Goal: Book appointment/travel/reservation

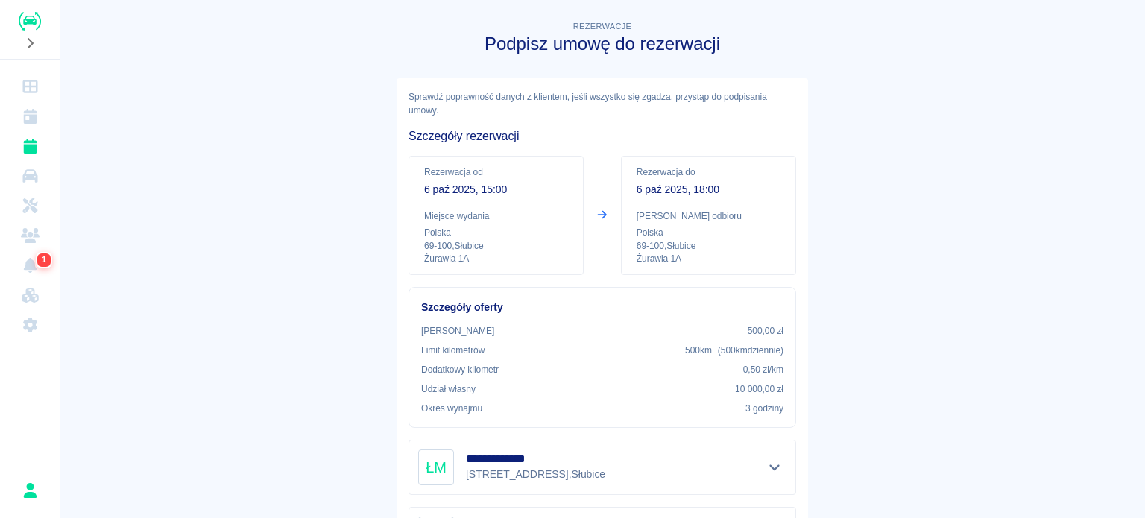
scroll to position [245, 0]
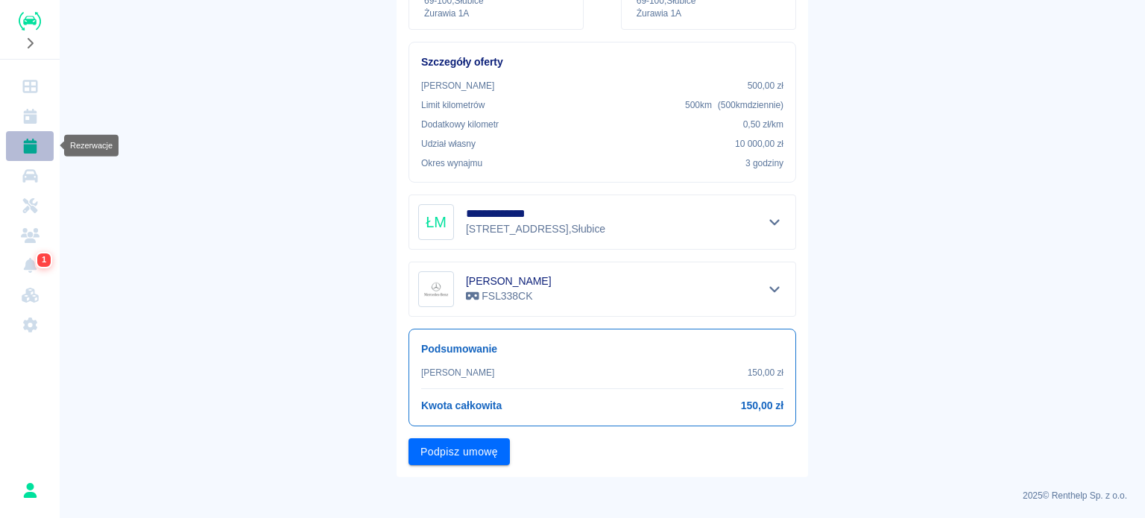
click at [22, 143] on icon "Rezerwacje" at bounding box center [30, 146] width 19 height 15
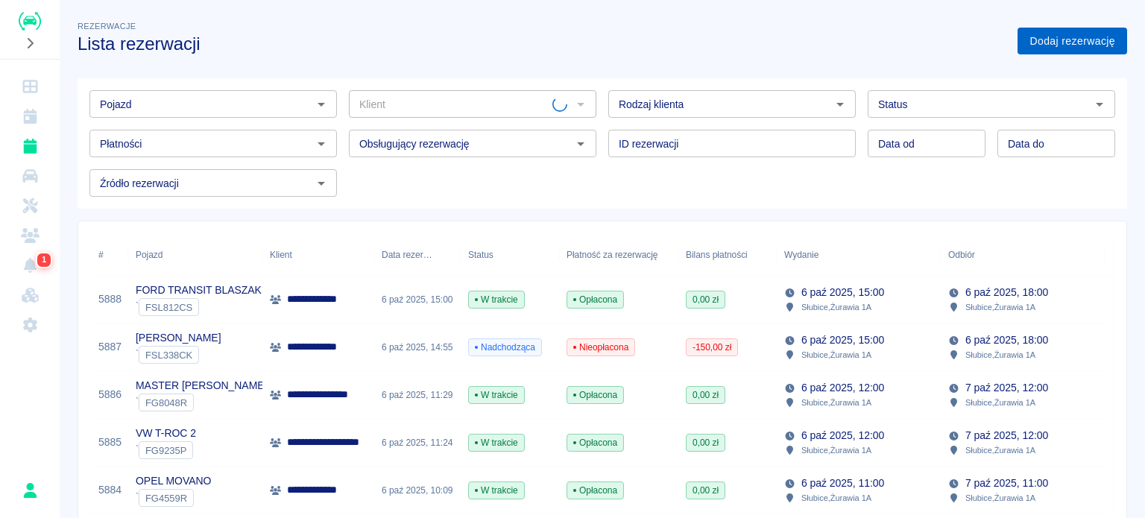
click at [1061, 43] on link "Dodaj rezerwację" at bounding box center [1072, 42] width 110 height 28
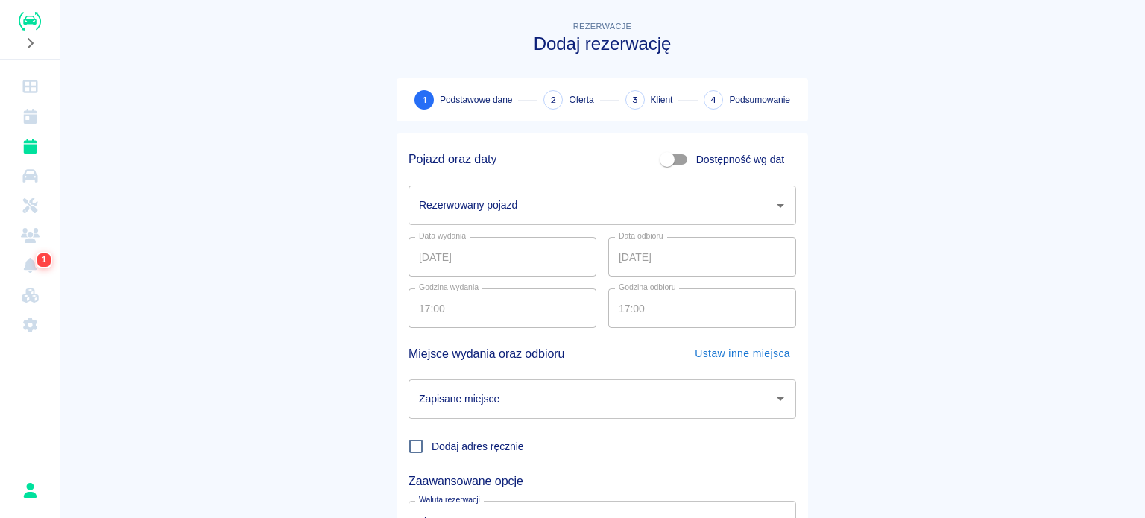
click at [504, 203] on input "Rezerwowany pojazd" at bounding box center [591, 205] width 352 height 26
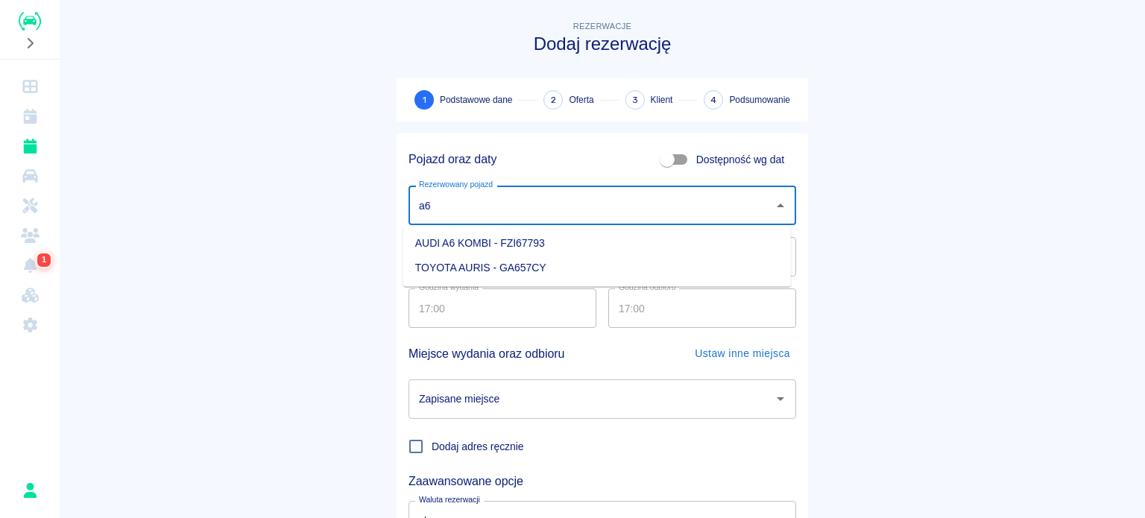
click at [502, 241] on li "AUDI A6 KOMBI - FZI67793" at bounding box center [597, 243] width 388 height 25
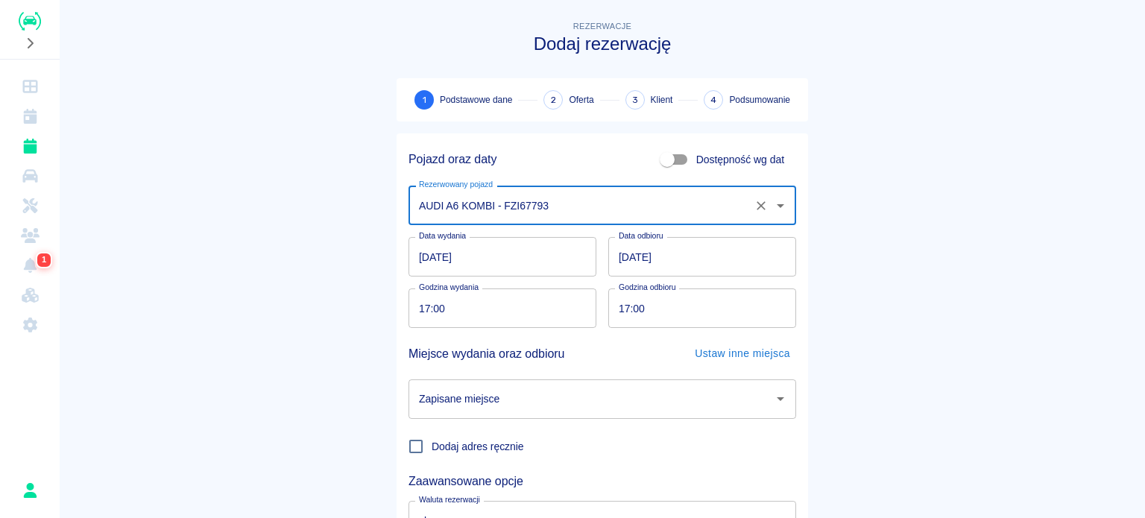
type input "AUDI A6 KOMBI - FZI67793"
click at [472, 392] on input "Zapisane miejsce" at bounding box center [591, 399] width 352 height 26
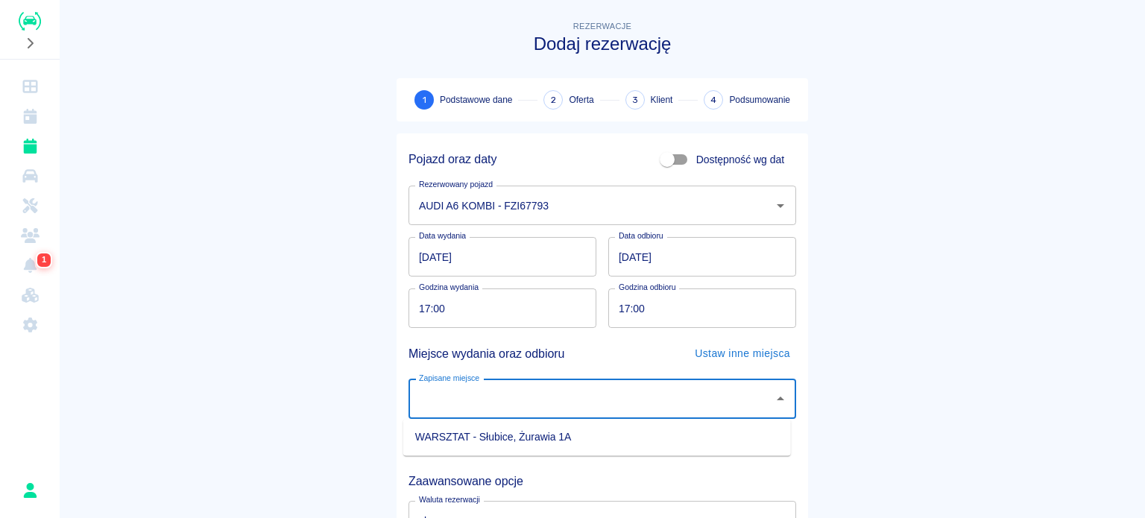
click at [491, 440] on li "WARSZTAT - Słubice, Żurawia 1A" at bounding box center [597, 437] width 388 height 25
type input "WARSZTAT - Słubice, Żurawia 1A"
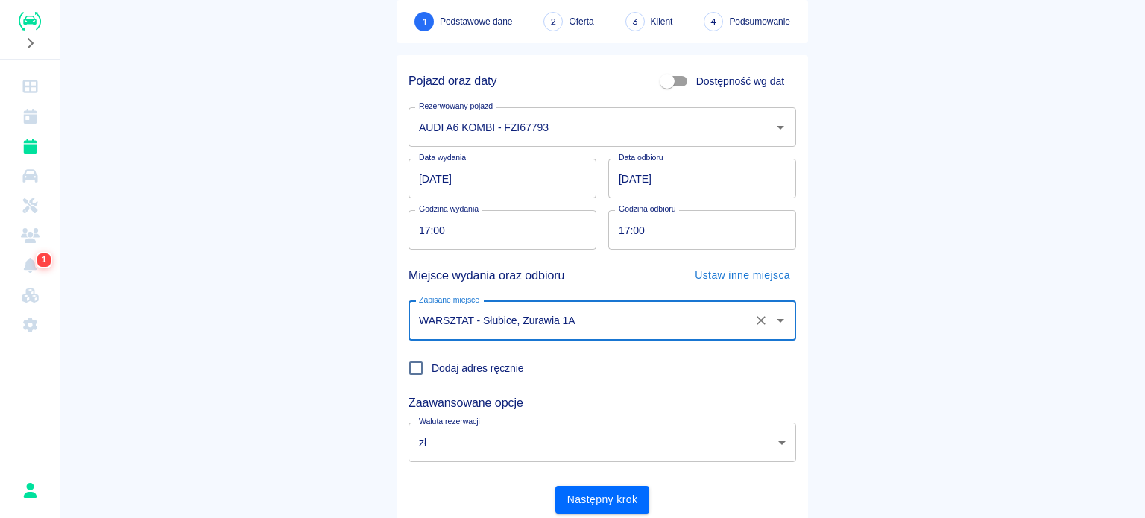
scroll to position [128, 0]
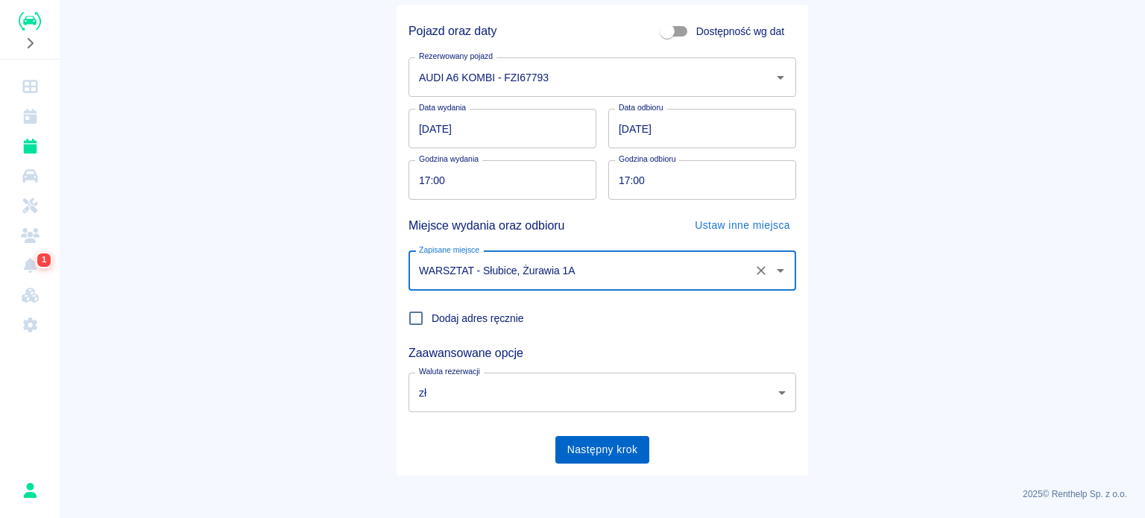
click at [587, 443] on button "Następny krok" at bounding box center [602, 450] width 95 height 28
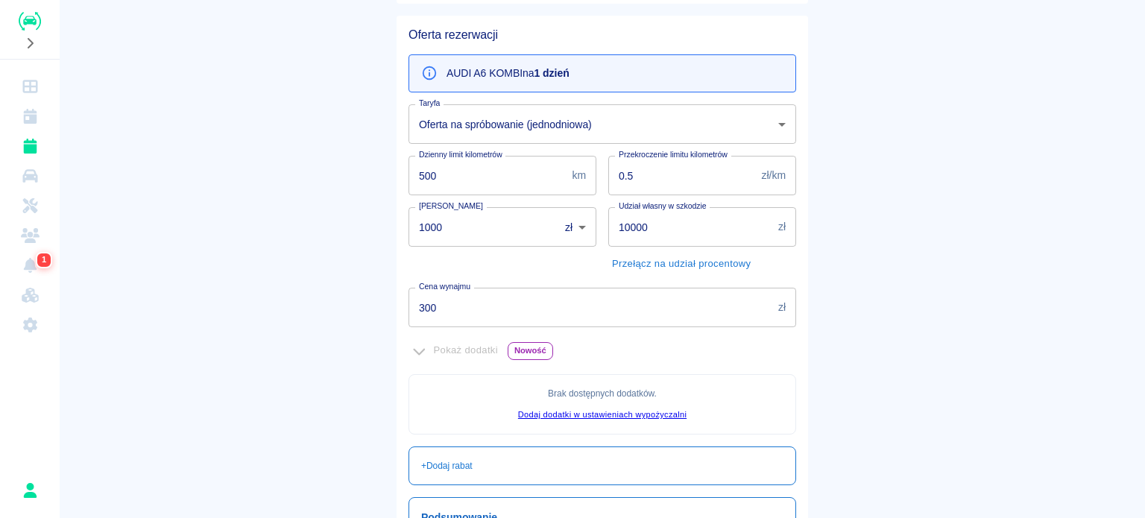
scroll to position [341, 0]
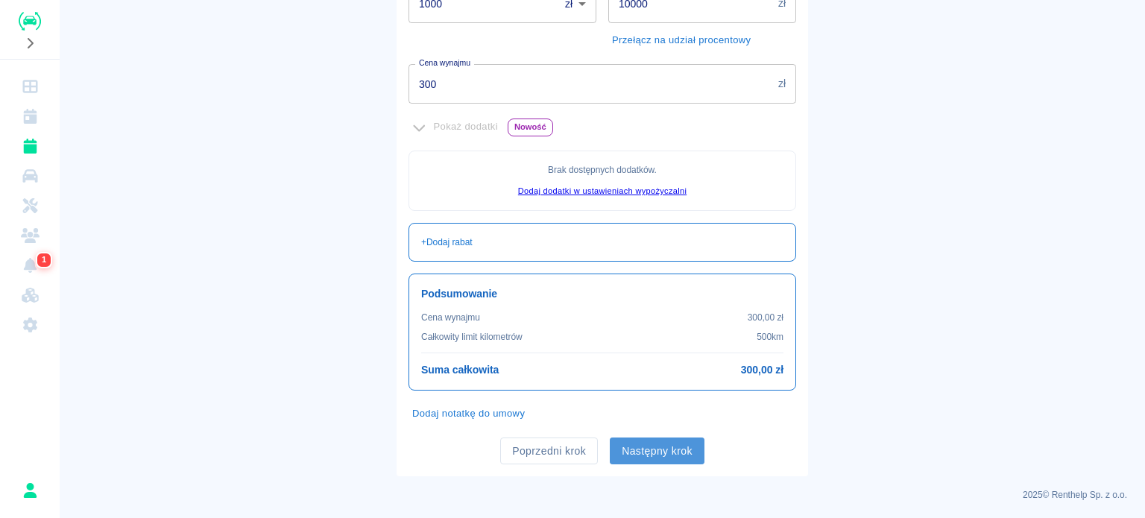
click at [662, 449] on button "Następny krok" at bounding box center [657, 452] width 95 height 28
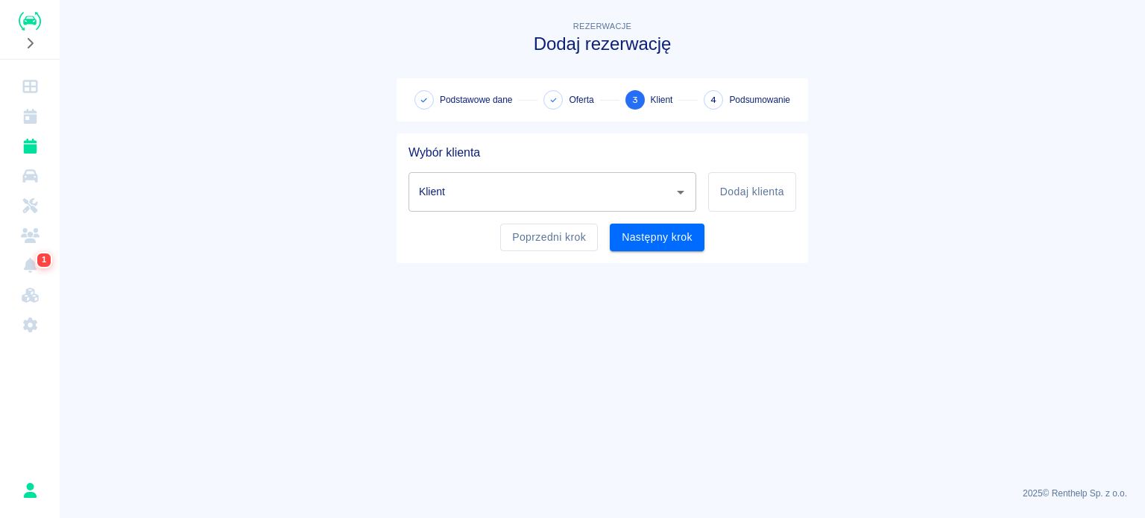
click at [449, 197] on input "Klient" at bounding box center [541, 192] width 252 height 26
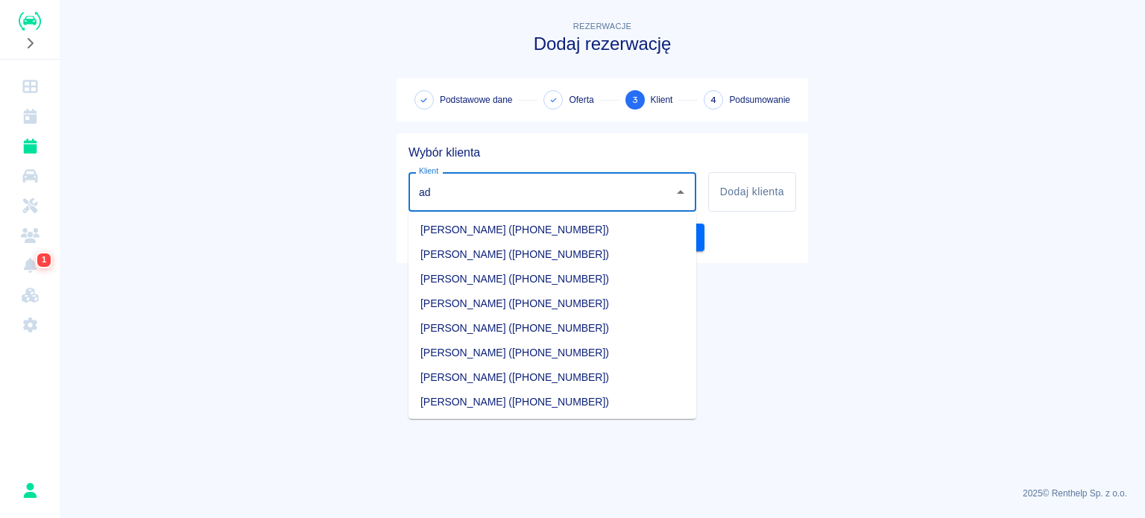
type input "a"
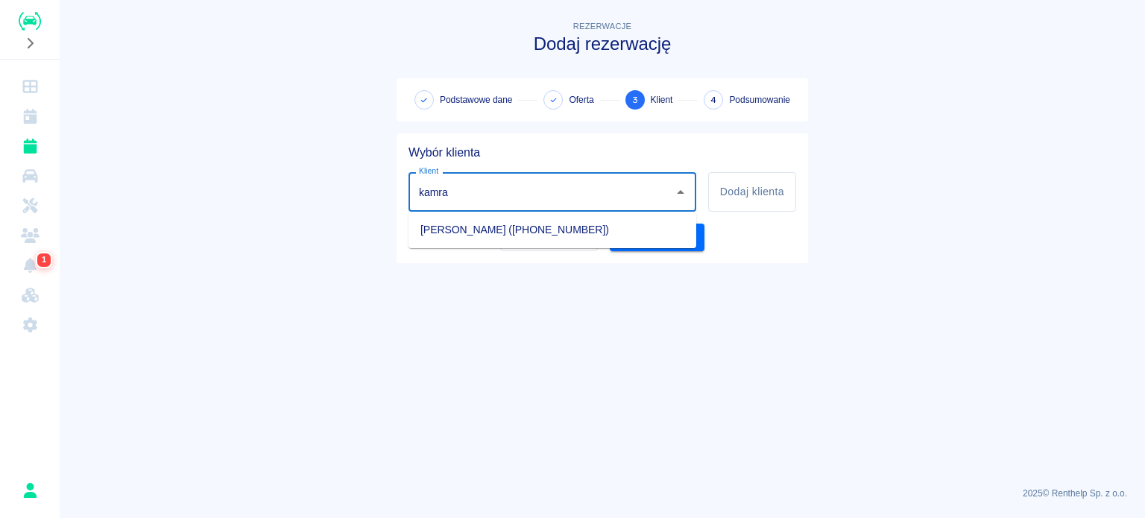
click at [487, 221] on li "[PERSON_NAME] ([PHONE_NUMBER])" at bounding box center [552, 230] width 288 height 25
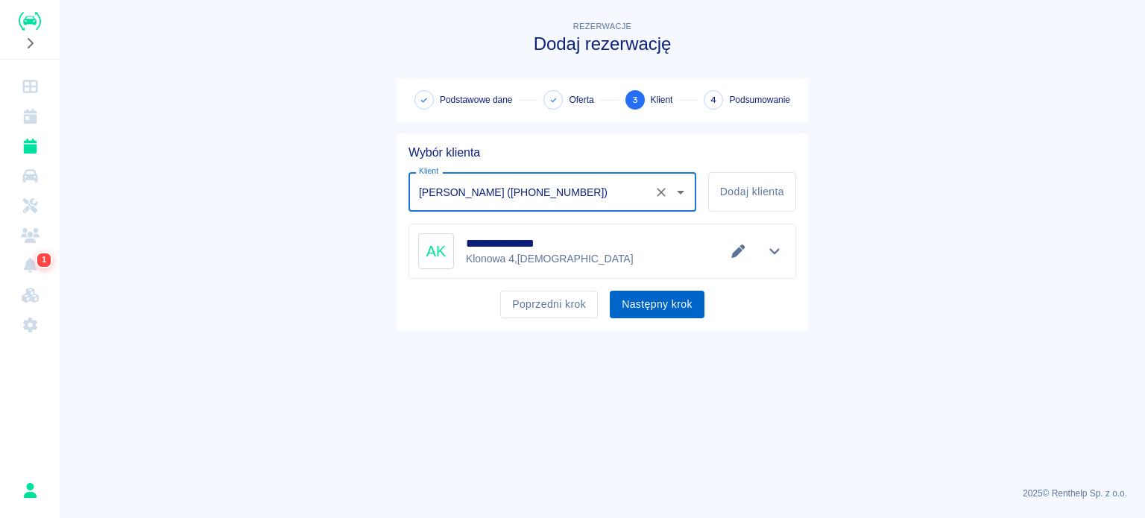
type input "[PERSON_NAME] ([PHONE_NUMBER])"
click at [624, 296] on button "Następny krok" at bounding box center [657, 305] width 95 height 28
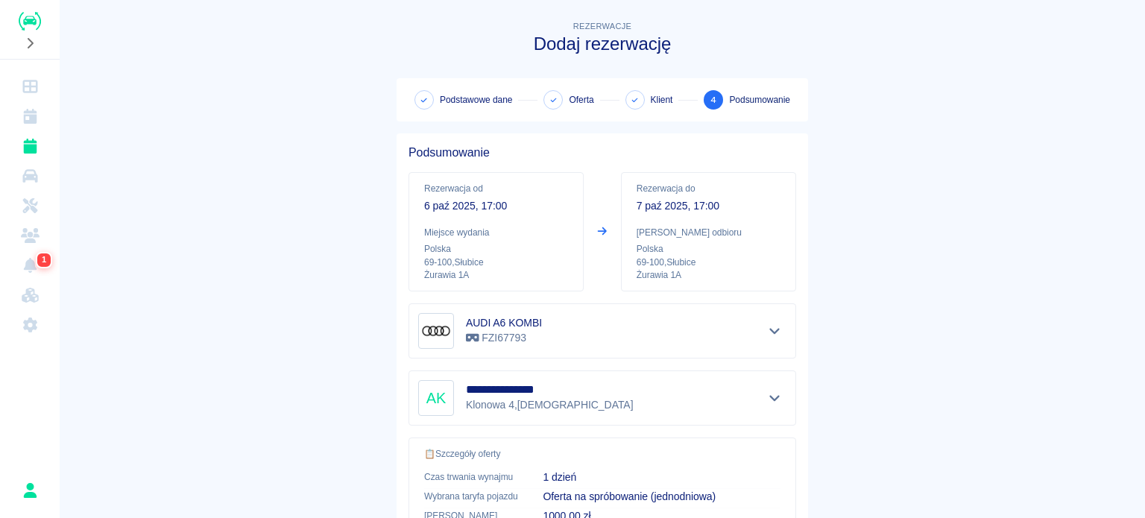
scroll to position [283, 0]
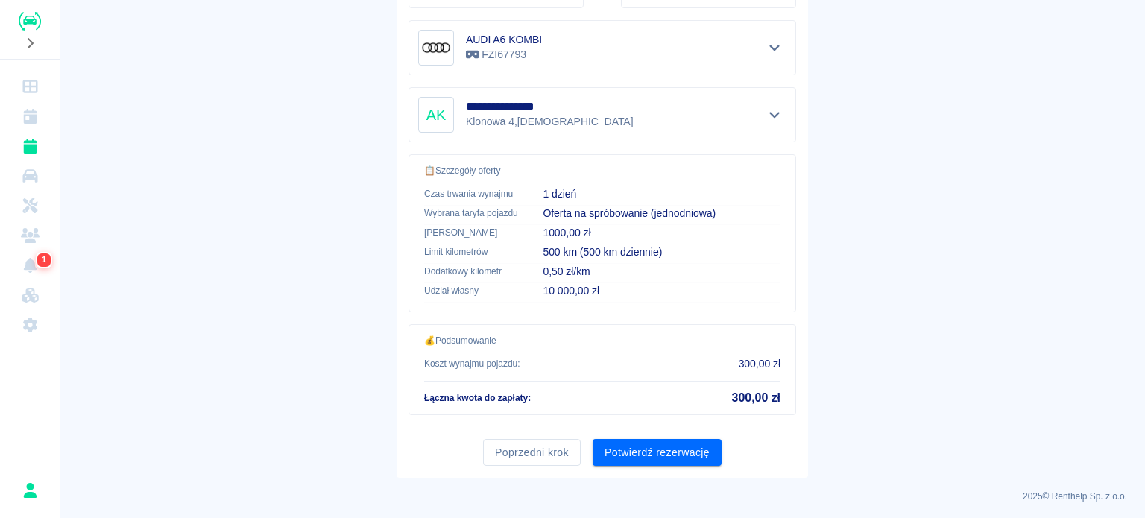
click at [677, 470] on div "**********" at bounding box center [602, 164] width 411 height 628
click at [684, 456] on button "Potwierdź rezerwację" at bounding box center [657, 453] width 129 height 28
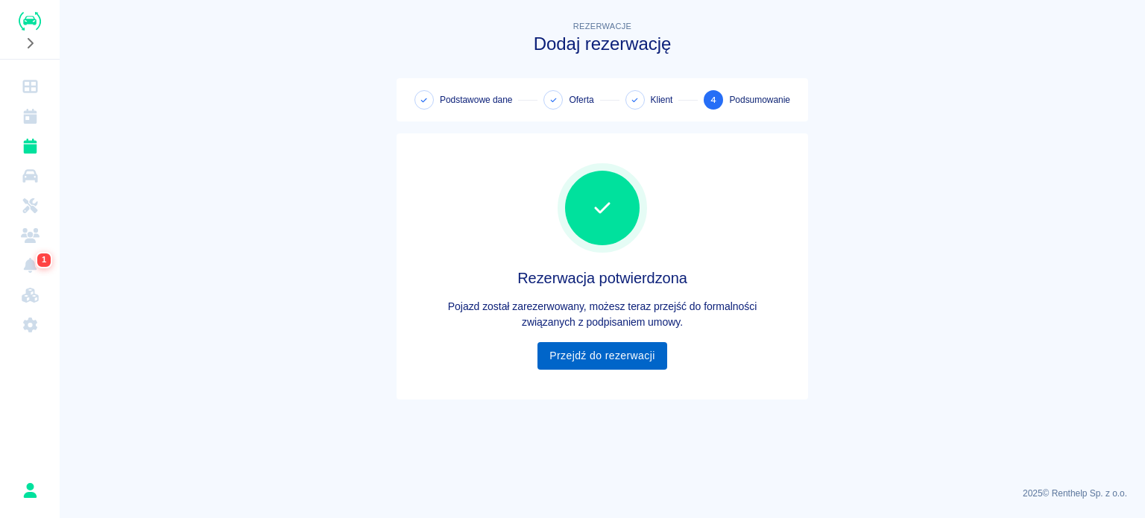
click at [641, 357] on link "Przejdź do rezerwacji" at bounding box center [601, 356] width 129 height 28
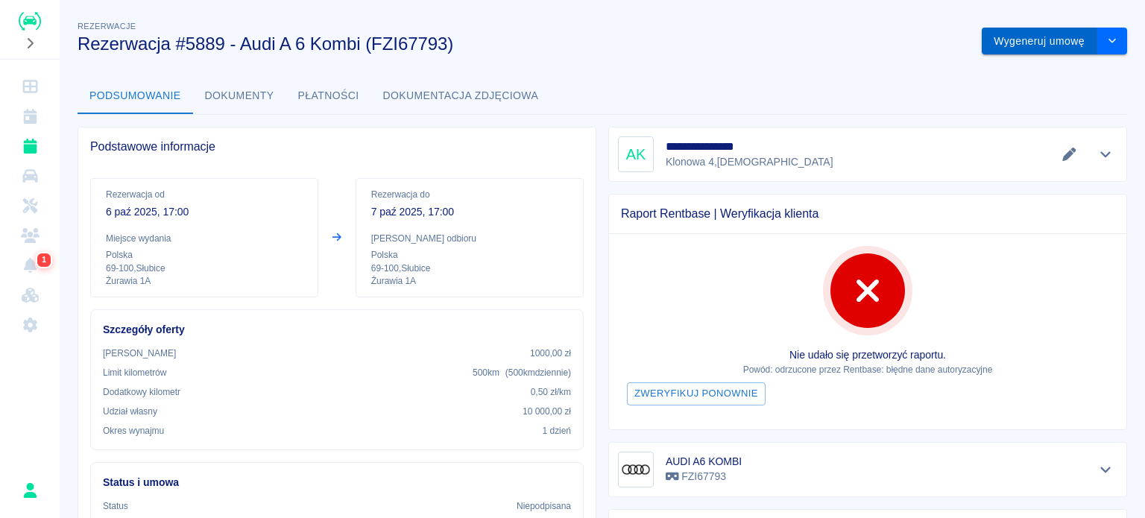
click at [987, 32] on button "Wygeneruj umowę" at bounding box center [1040, 42] width 116 height 28
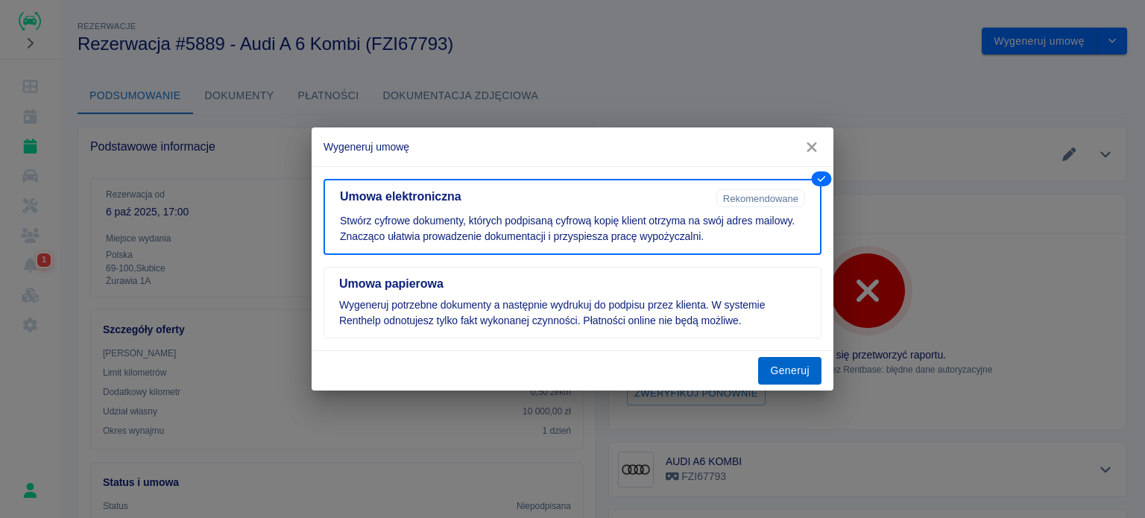
click at [793, 376] on button "Generuj" at bounding box center [789, 371] width 63 height 28
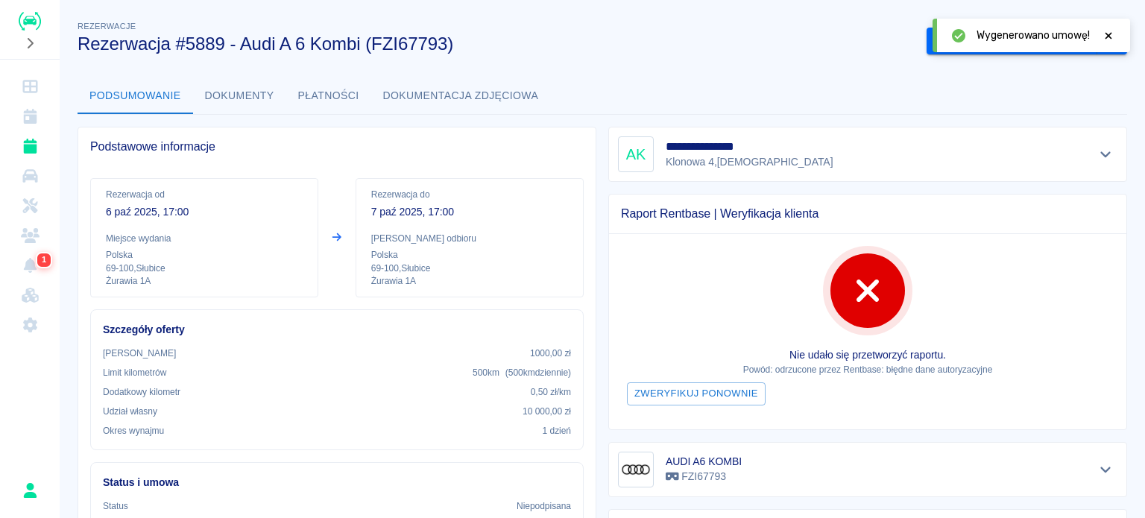
click at [1106, 31] on icon at bounding box center [1108, 36] width 13 height 10
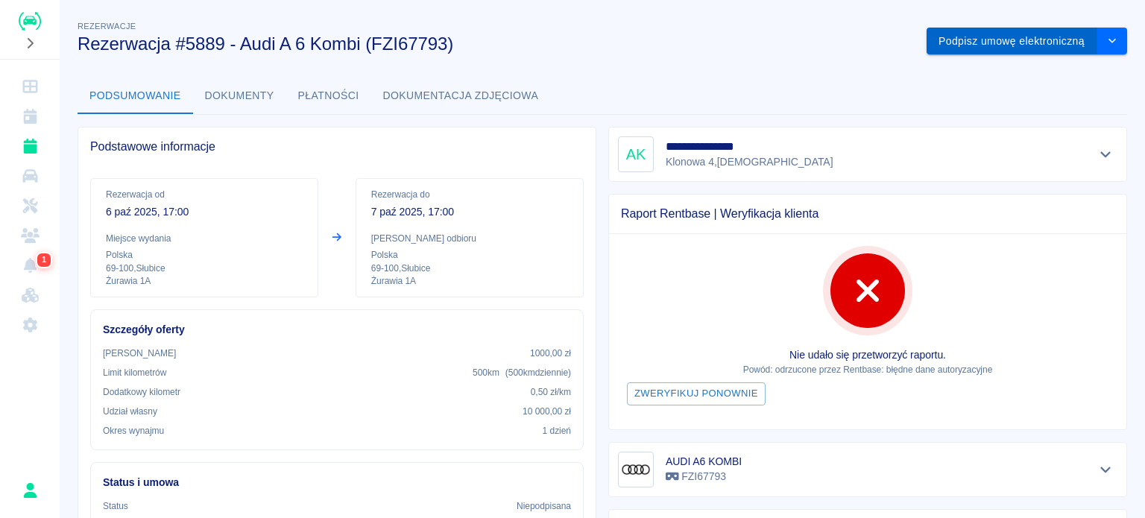
click at [991, 39] on button "Podpisz umowę elektroniczną" at bounding box center [1011, 42] width 171 height 28
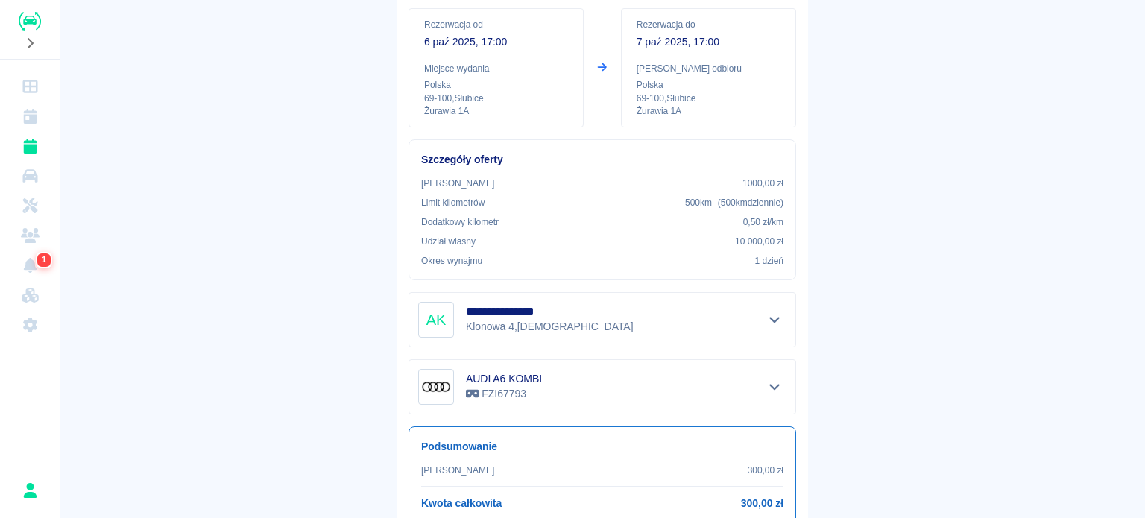
scroll to position [245, 0]
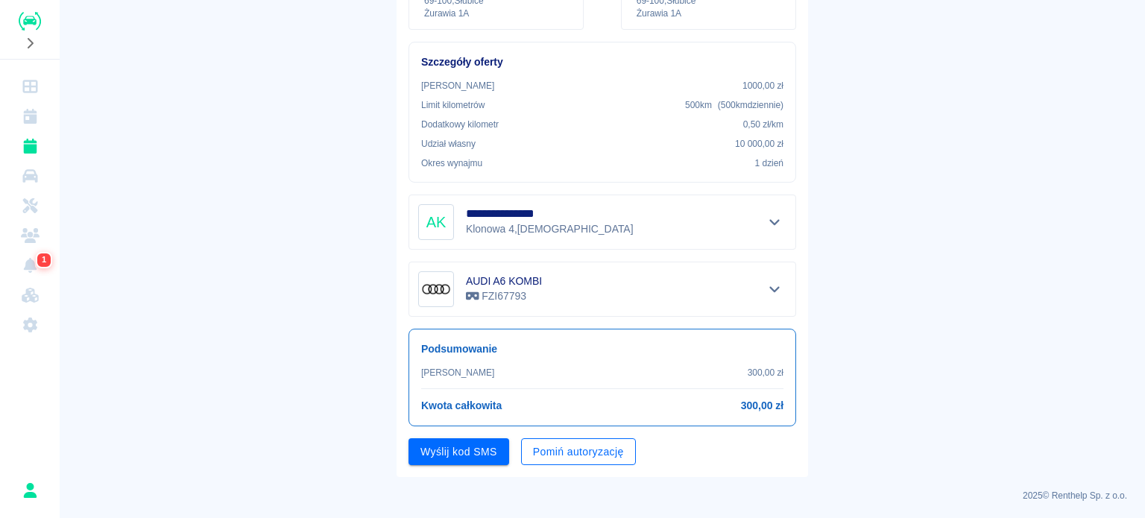
click at [566, 458] on button "Pomiń autoryzację" at bounding box center [578, 452] width 115 height 28
